Goal: Navigation & Orientation: Find specific page/section

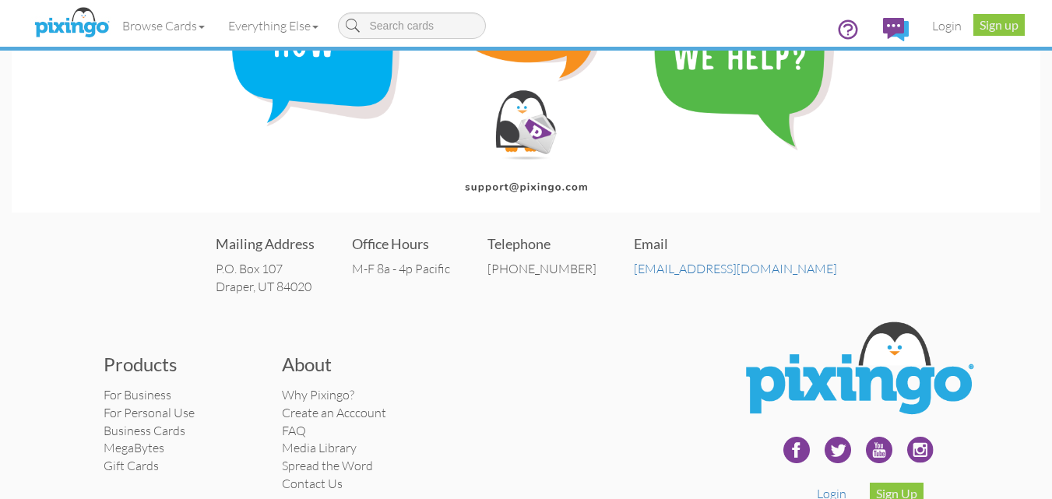
scroll to position [156, 0]
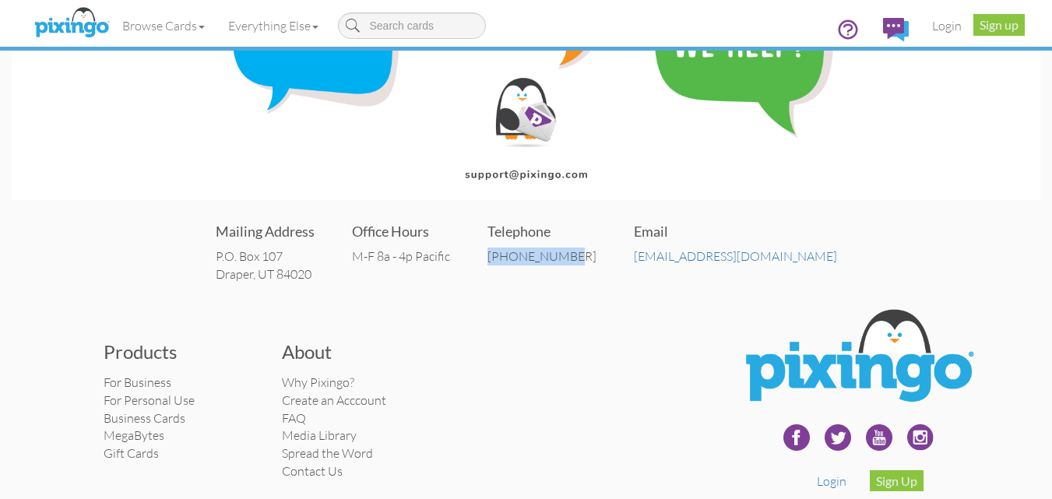
drag, startPoint x: 626, startPoint y: 255, endPoint x: 532, endPoint y: 260, distance: 93.6
click at [532, 260] on div "Mailing Address P.O. [STREET_ADDRESS] Office Hours M-F 8a - 4p Pacific Telephon…" at bounding box center [526, 251] width 1028 height 93
copy div "[PHONE_NUMBER]"
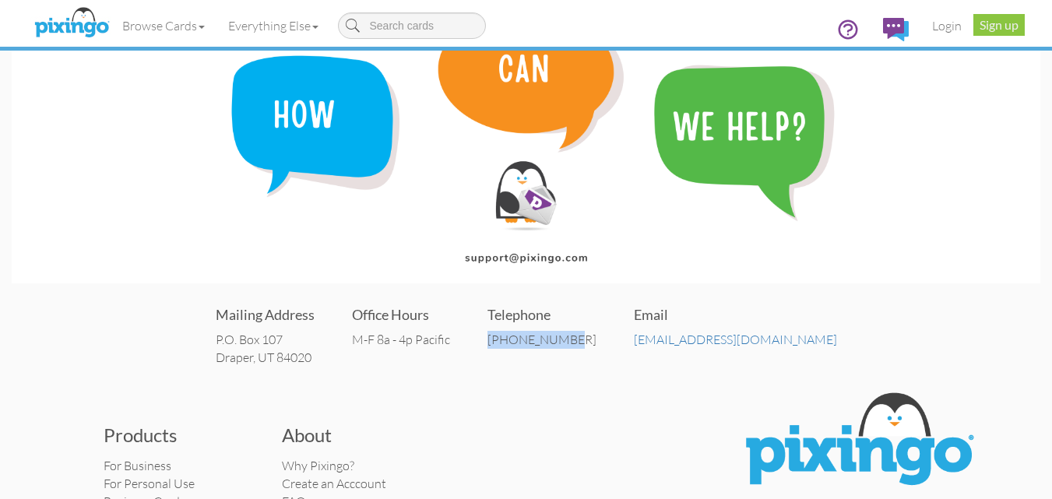
scroll to position [220, 0]
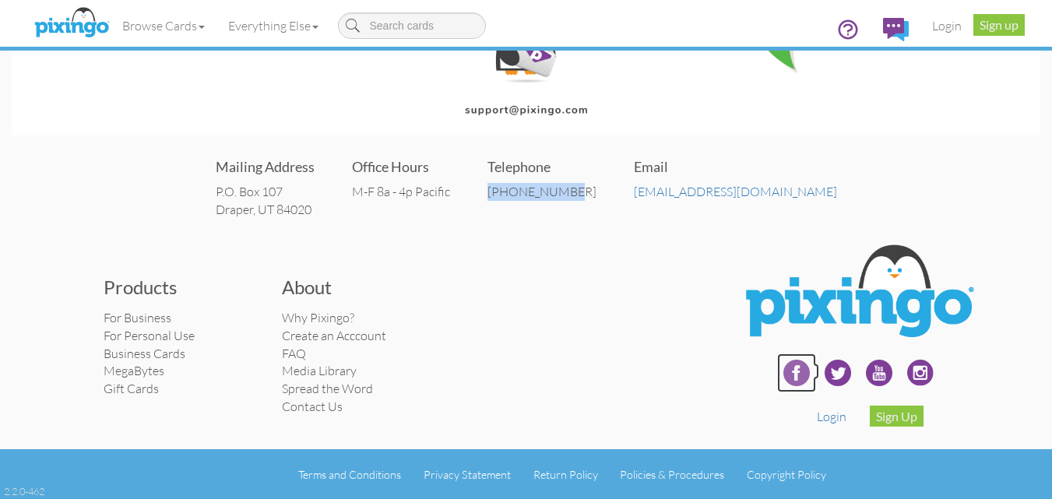
click at [792, 370] on img at bounding box center [796, 372] width 39 height 39
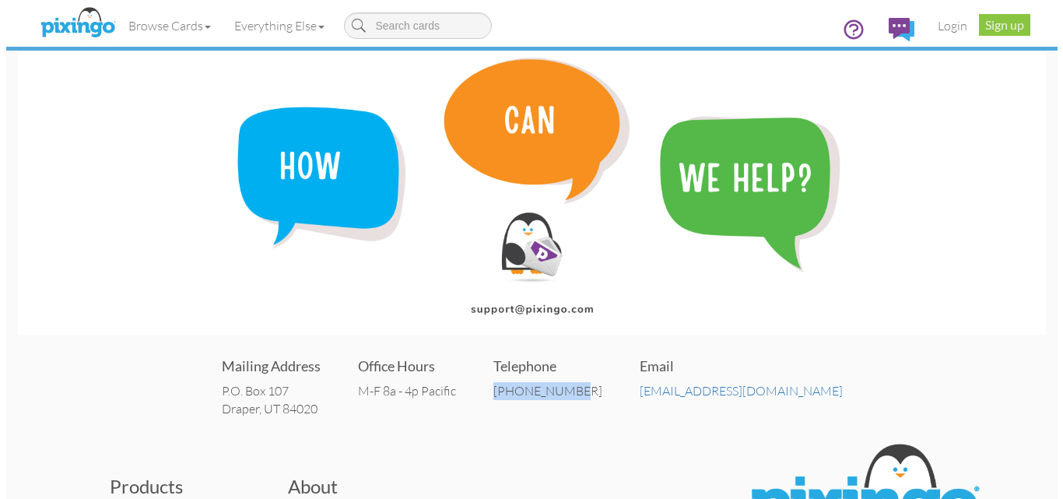
scroll to position [0, 0]
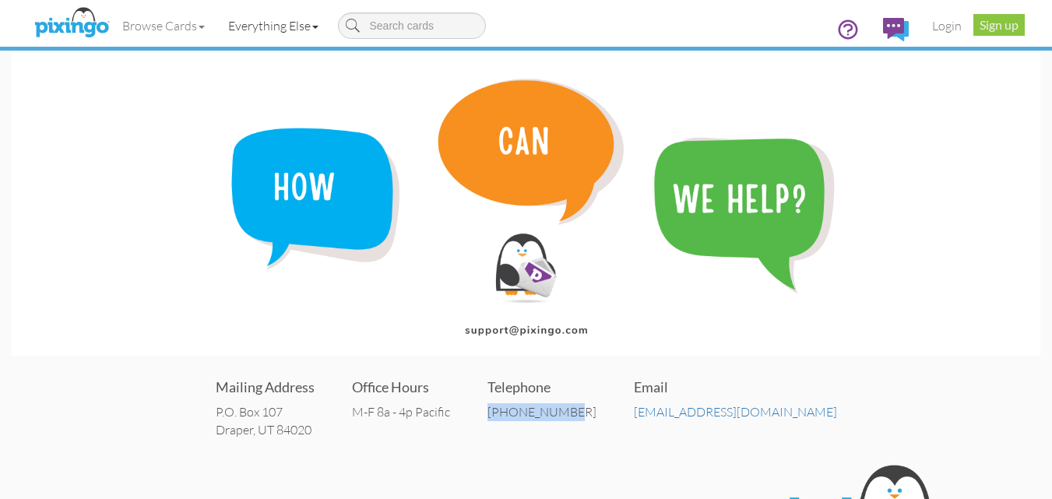
click at [314, 25] on link "Everything Else" at bounding box center [273, 25] width 114 height 39
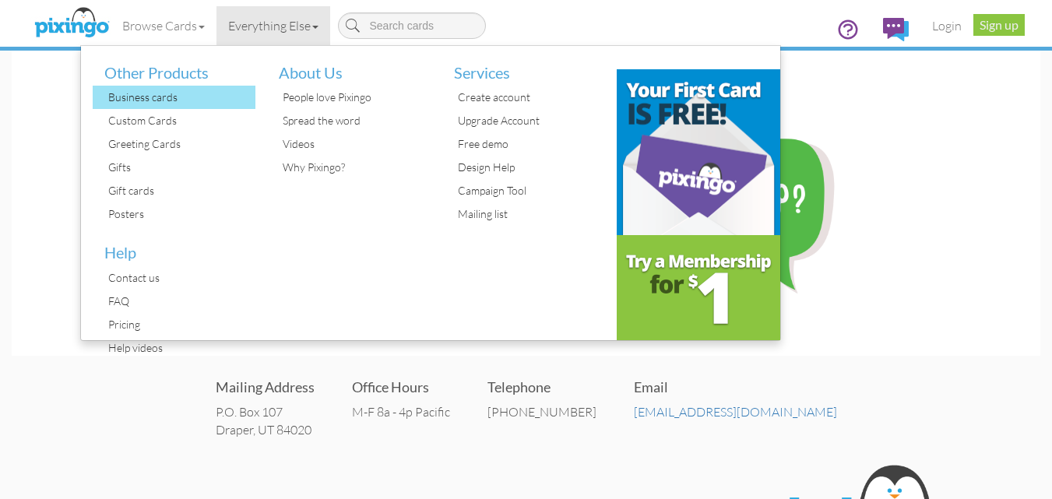
click at [160, 92] on div "Business cards" at bounding box center [180, 97] width 152 height 23
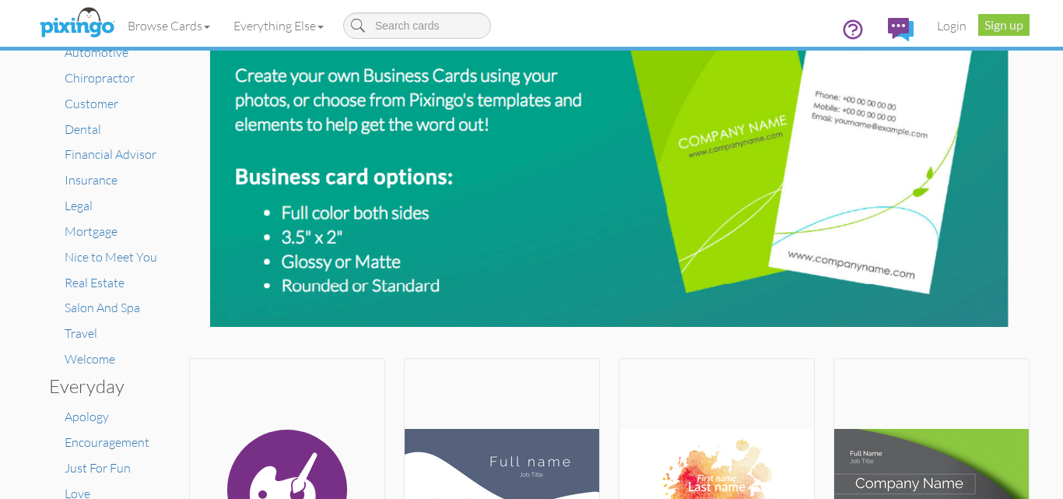
scroll to position [78, 0]
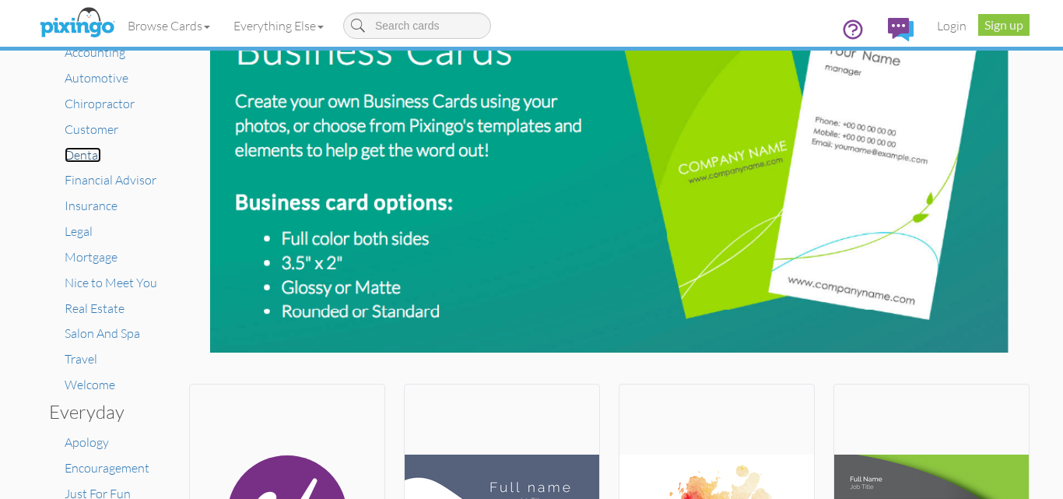
click at [72, 157] on span "Dental" at bounding box center [83, 155] width 37 height 16
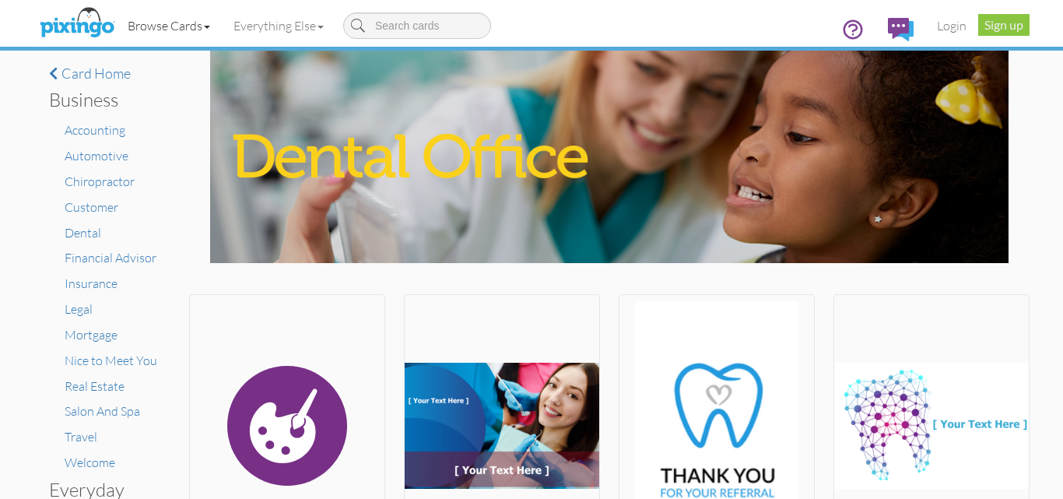
click at [168, 26] on link "Browse Cards" at bounding box center [169, 25] width 106 height 39
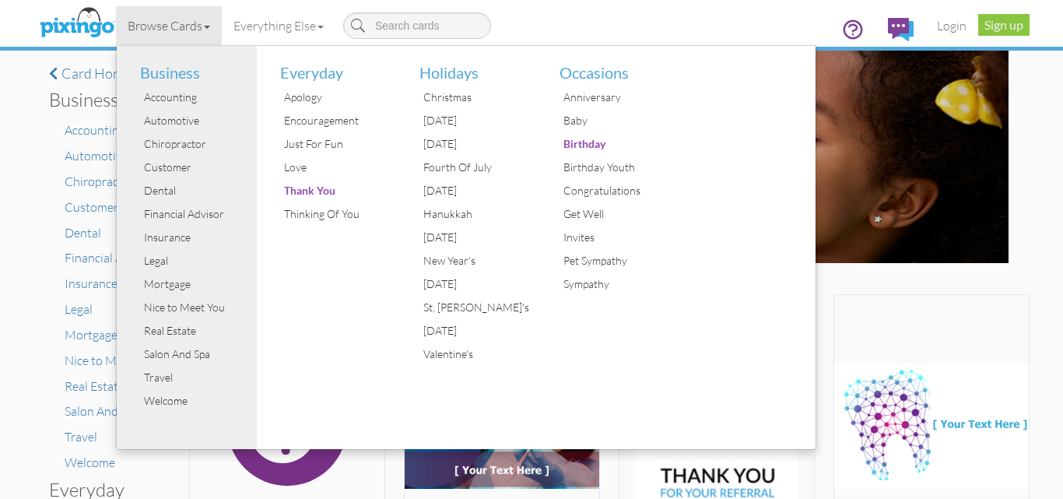
click at [18, 114] on div "× Card home Business Accounting Automotive Chiropractor Customer Dental Financi…" at bounding box center [531, 275] width 1063 height 448
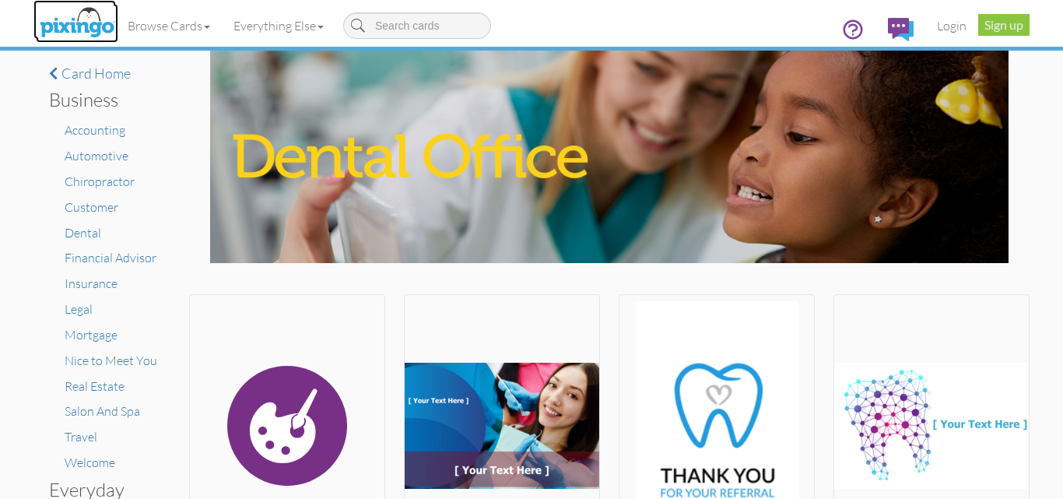
click at [97, 37] on img at bounding box center [77, 23] width 83 height 39
